Goal: Information Seeking & Learning: Learn about a topic

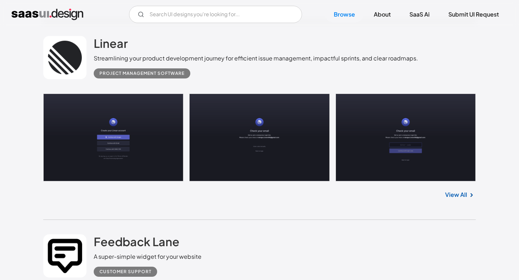
scroll to position [4001, 0]
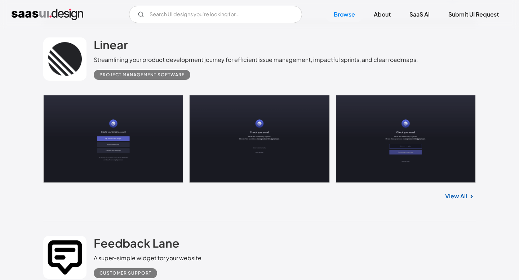
click at [175, 141] on link at bounding box center [259, 139] width 432 height 88
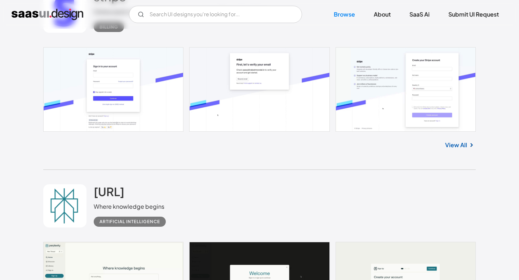
scroll to position [5777, 0]
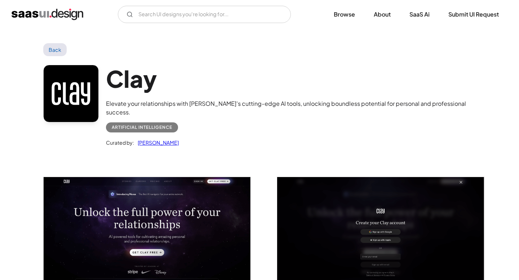
click at [133, 123] on div "Artificial Intelligence" at bounding box center [142, 127] width 61 height 9
click at [88, 99] on link at bounding box center [70, 94] width 55 height 58
click at [85, 98] on link at bounding box center [70, 94] width 55 height 58
